Goal: Transaction & Acquisition: Purchase product/service

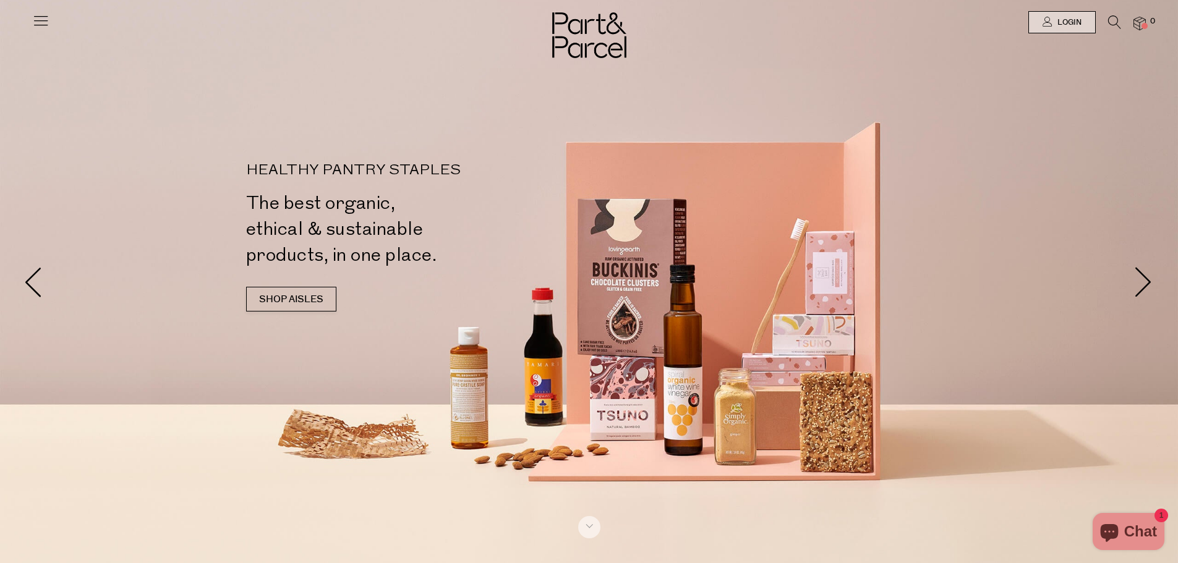
click at [1110, 22] on icon at bounding box center [1114, 22] width 13 height 14
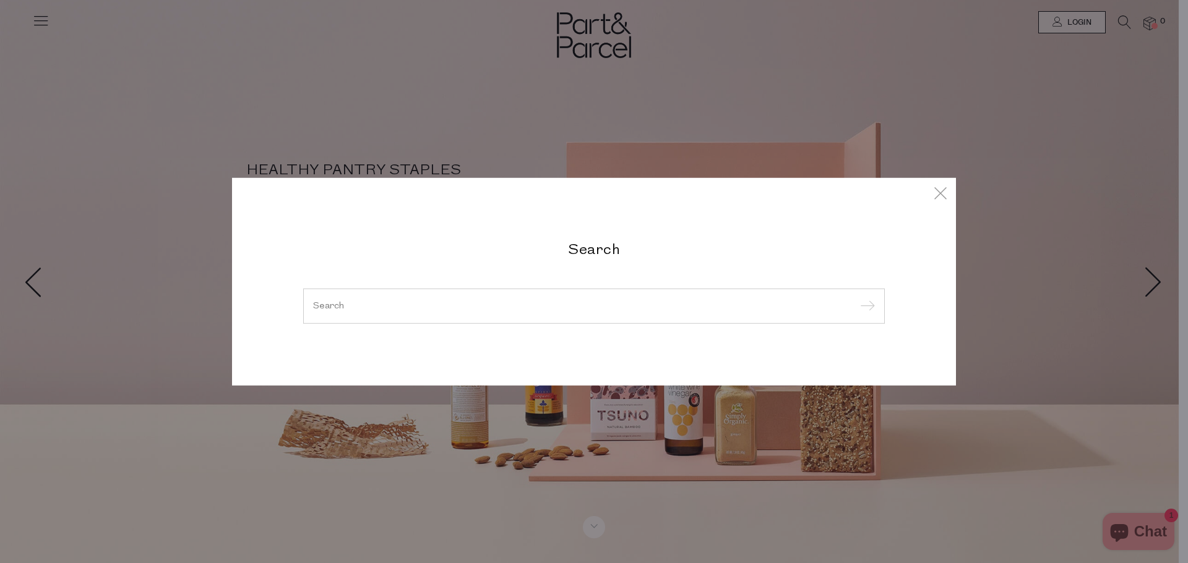
click at [423, 316] on div at bounding box center [593, 306] width 581 height 36
click at [389, 303] on input "search" at bounding box center [594, 305] width 562 height 9
click at [341, 306] on input "search" at bounding box center [594, 305] width 562 height 9
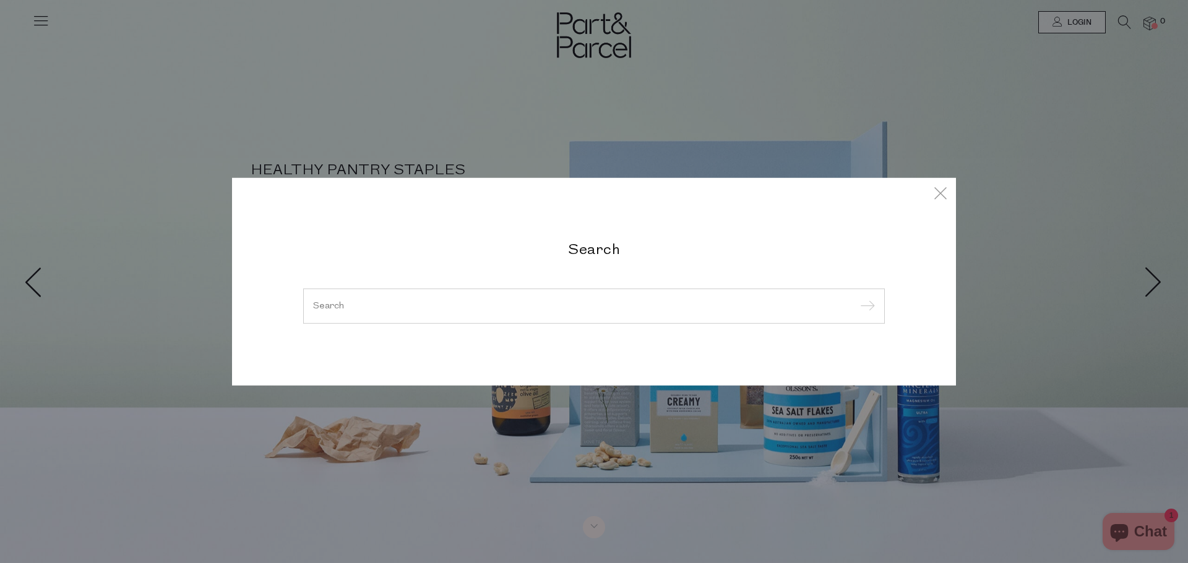
click at [330, 301] on input "search" at bounding box center [594, 305] width 562 height 9
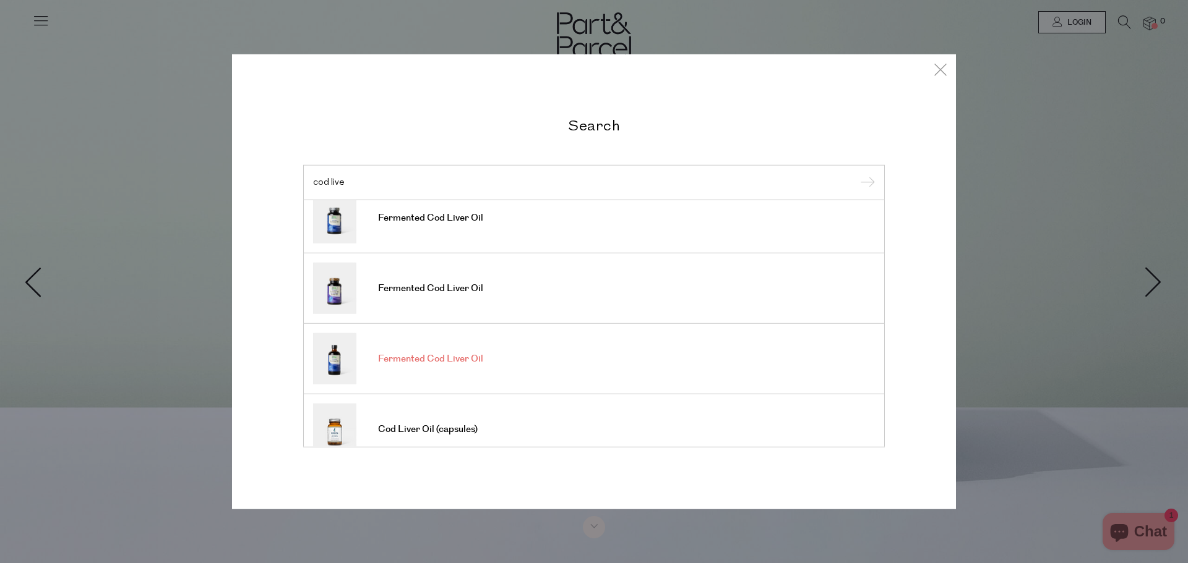
scroll to position [62, 0]
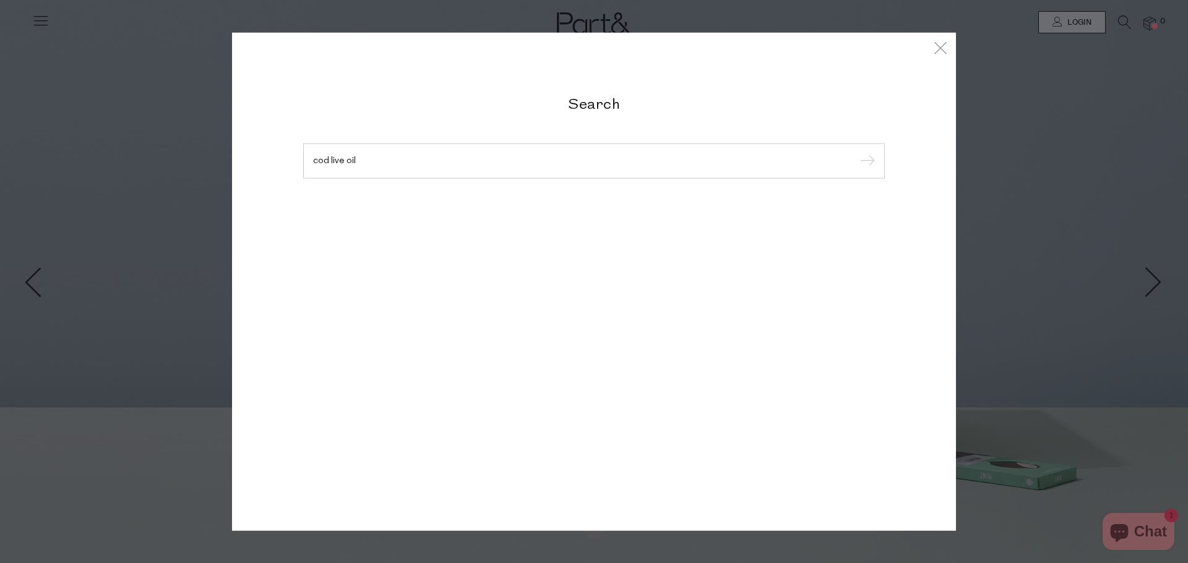
type input "cod live oil"
click at [856, 152] on input "submit" at bounding box center [865, 161] width 19 height 19
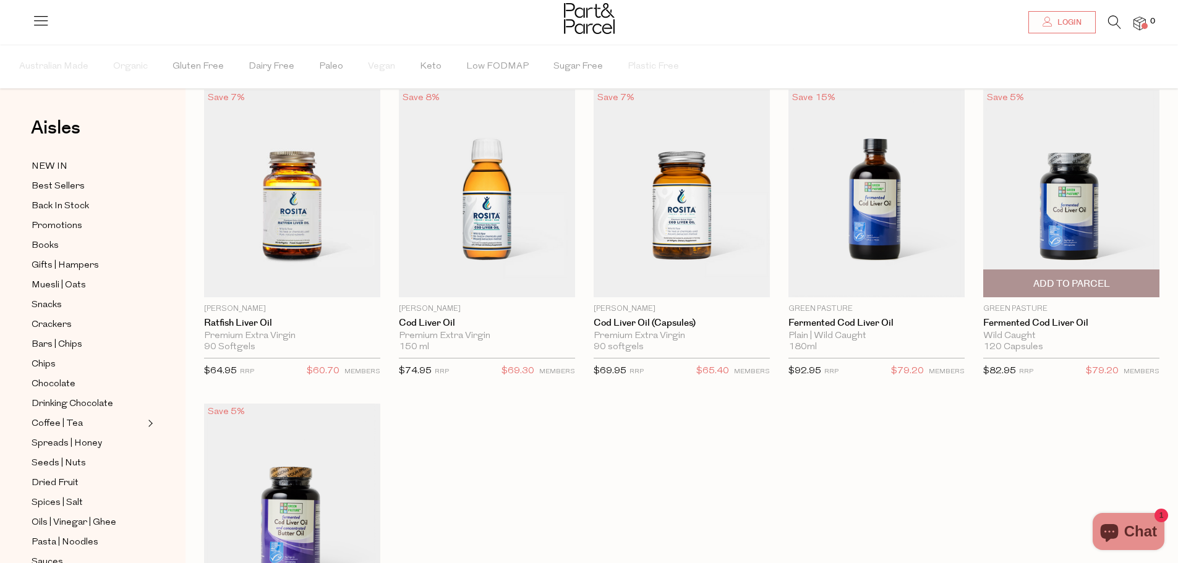
scroll to position [62, 0]
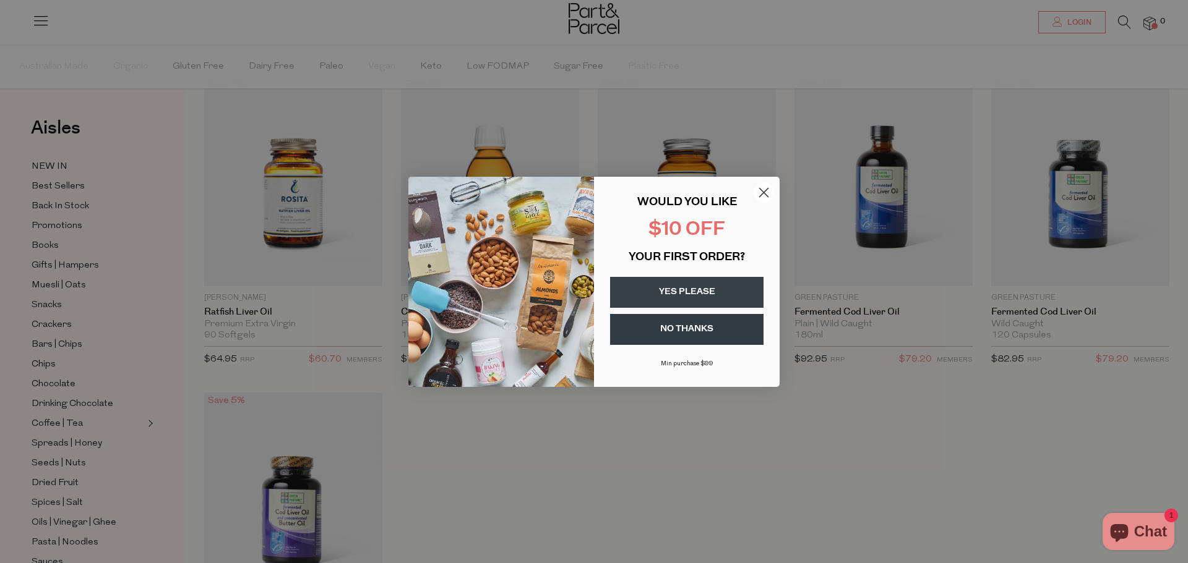
click at [748, 188] on form "WOULD YOU LIKE $10 OFF YOUR FIRST ORDER? YES PLEASE NO THANKS [PERSON_NAME] pur…" at bounding box center [593, 282] width 371 height 210
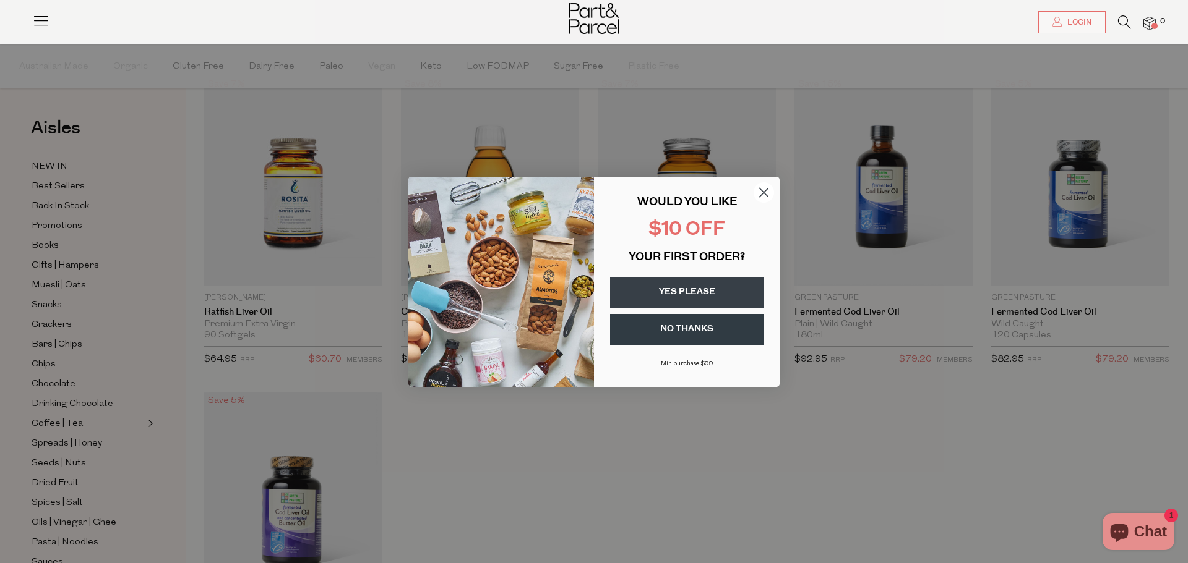
click at [763, 192] on icon "Close dialog" at bounding box center [764, 192] width 9 height 9
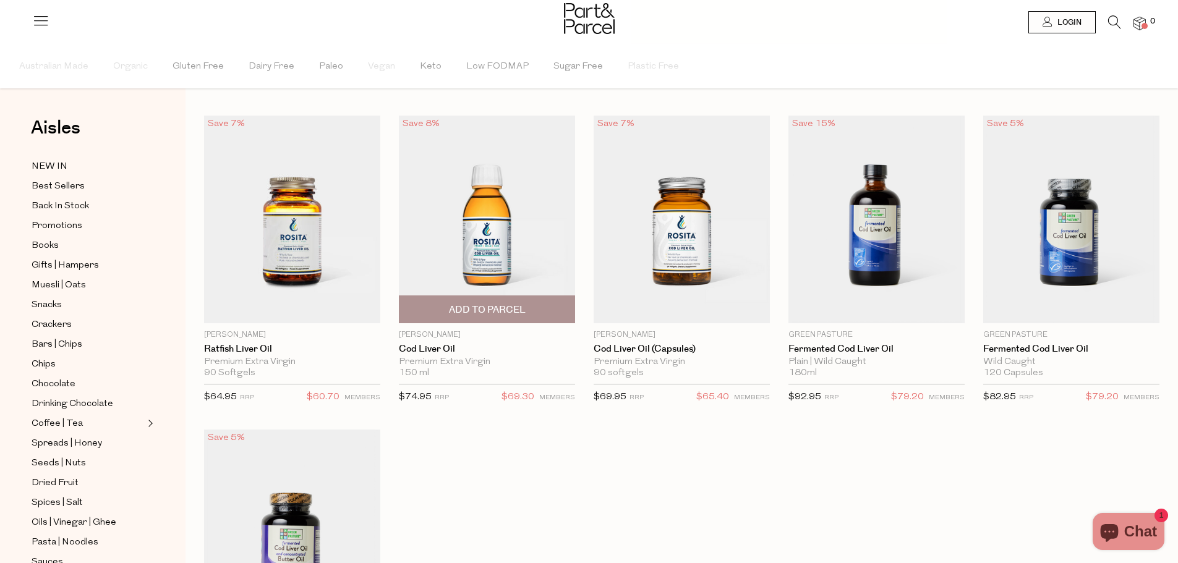
scroll to position [0, 0]
